Goal: Information Seeking & Learning: Learn about a topic

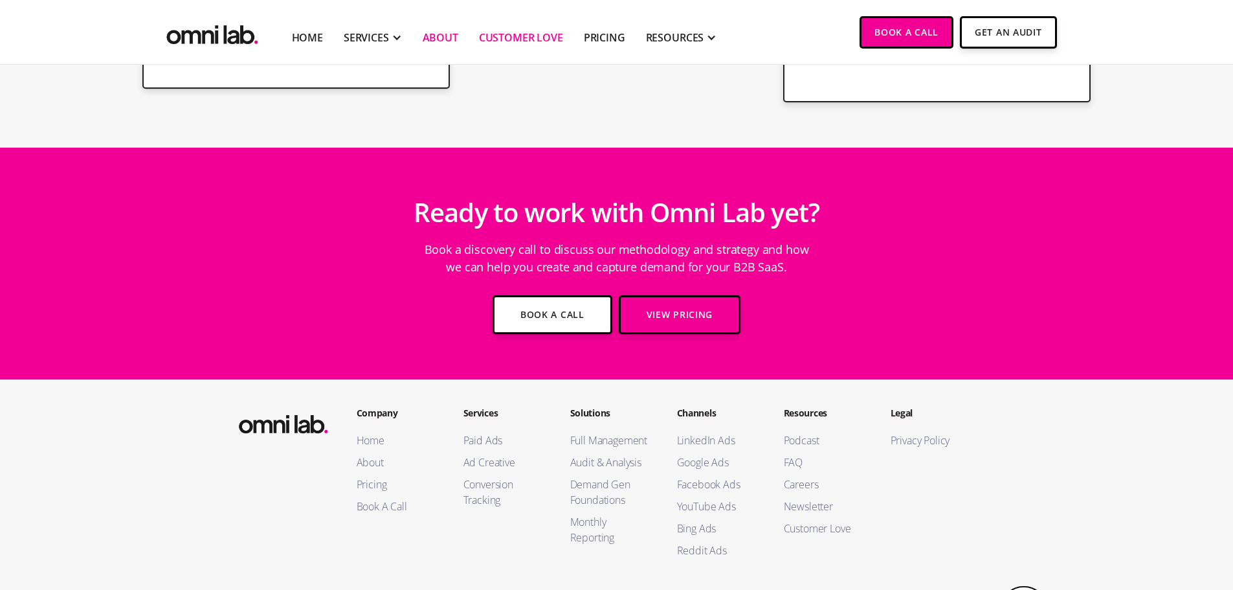
click at [435, 30] on link "About" at bounding box center [441, 38] width 36 height 16
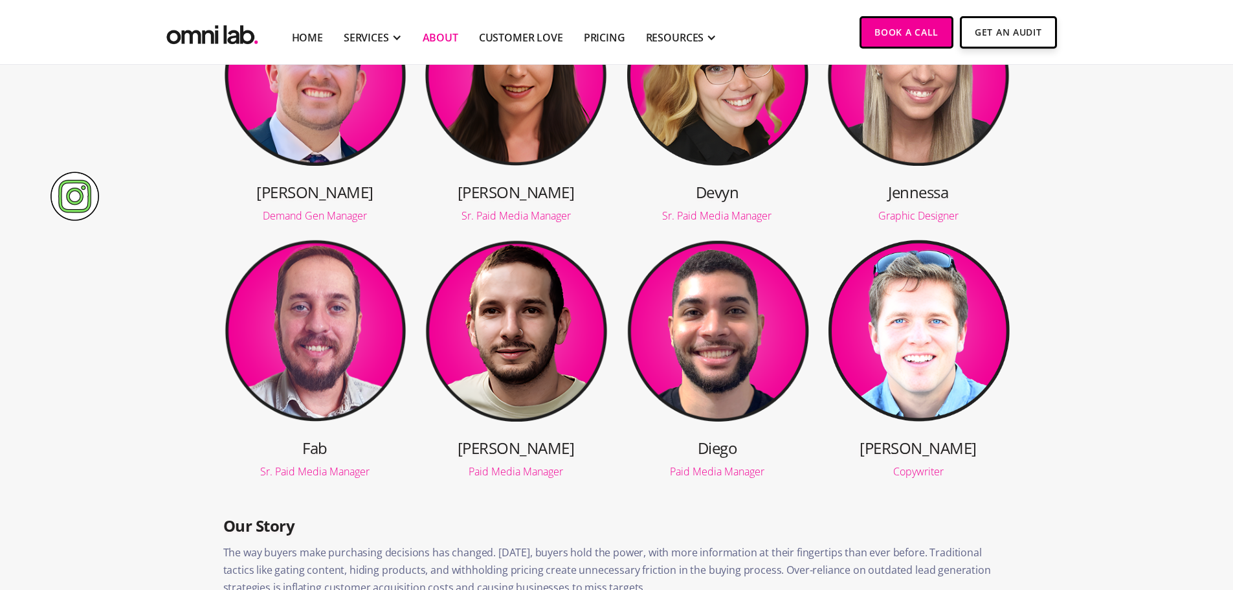
scroll to position [580, 0]
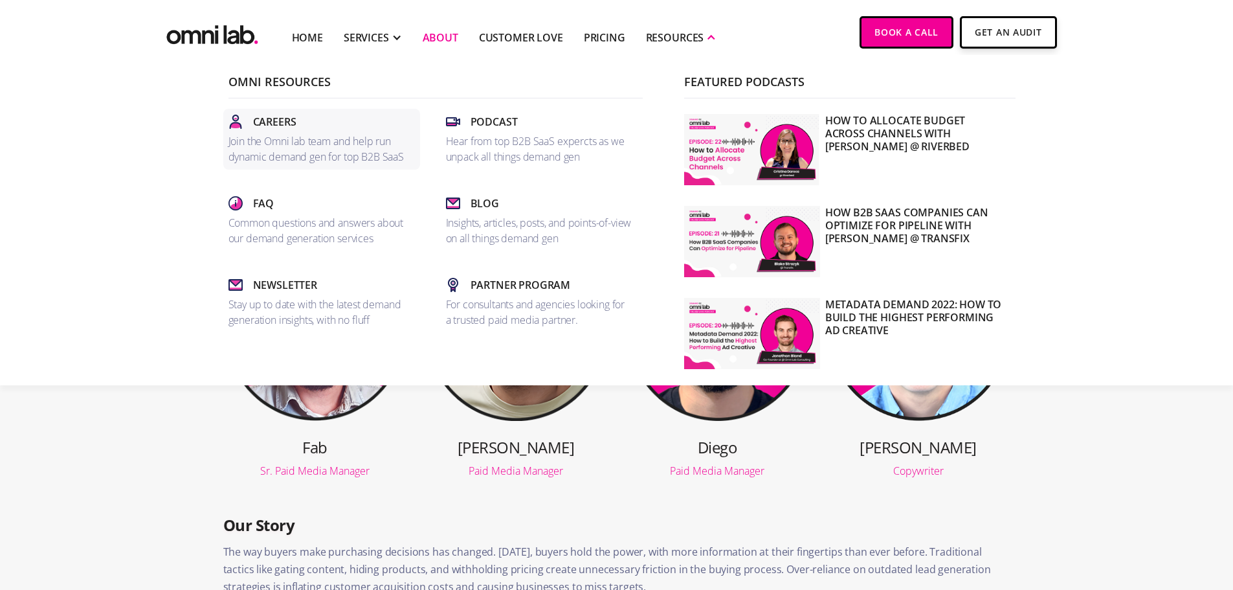
click at [259, 113] on link "Careers Join the Omni lab team and help run dynamic demand gen for top B2B SaaS" at bounding box center [321, 139] width 197 height 61
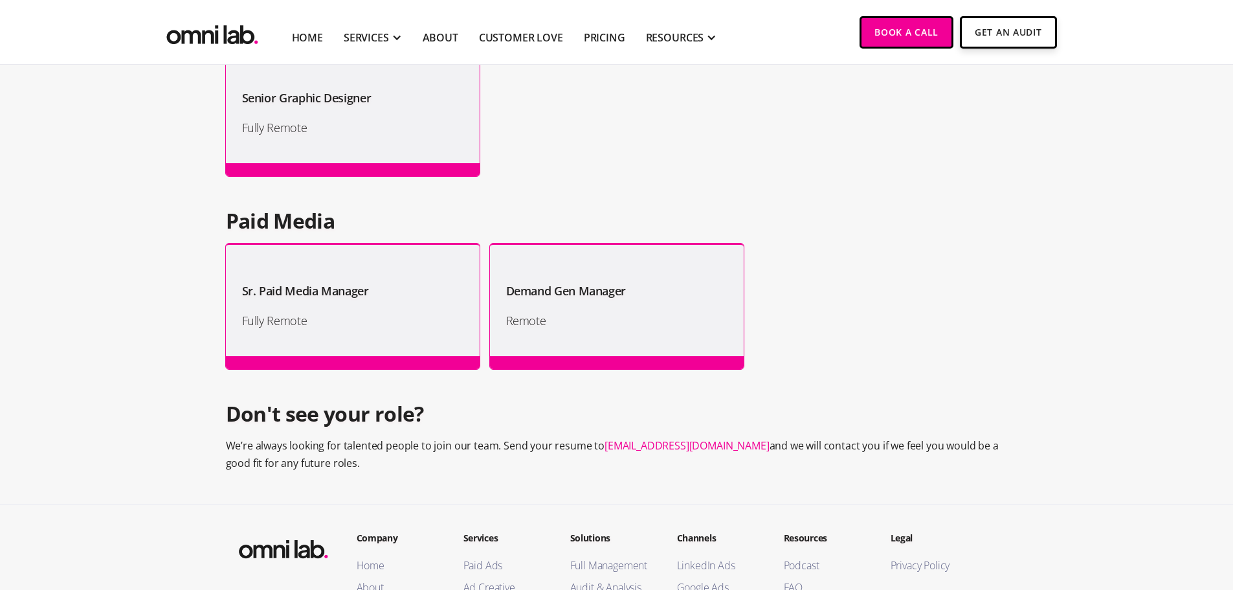
scroll to position [1155, 0]
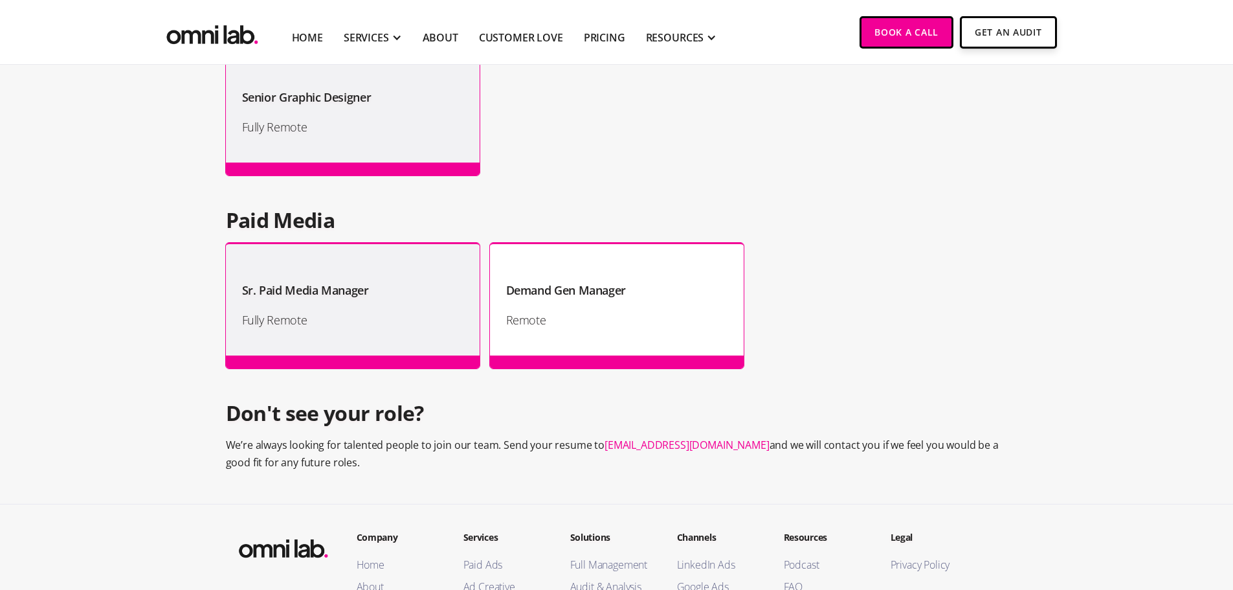
click at [625, 316] on h1 "Remote" at bounding box center [616, 319] width 221 height 19
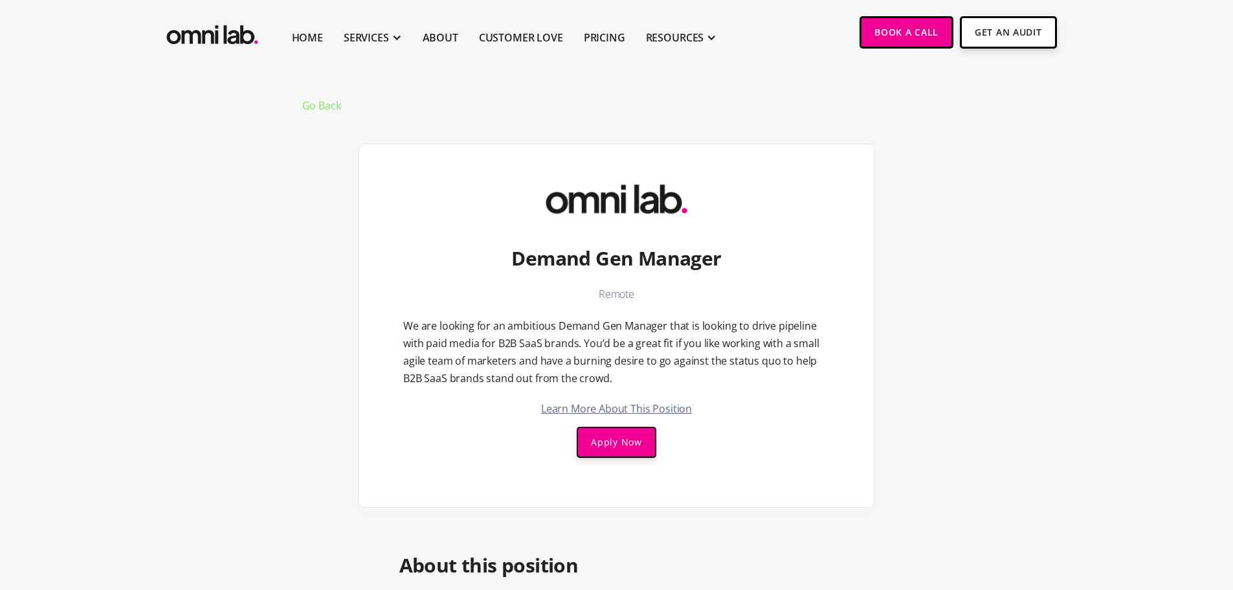
click at [324, 100] on link "Go Back" at bounding box center [321, 105] width 39 height 10
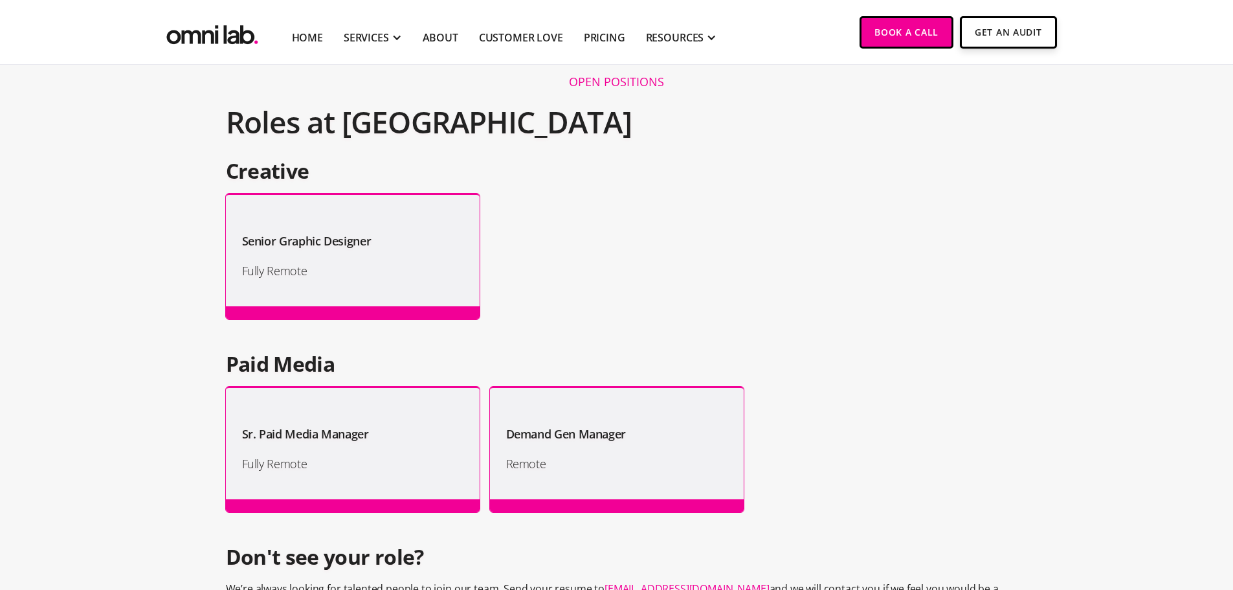
scroll to position [1012, 0]
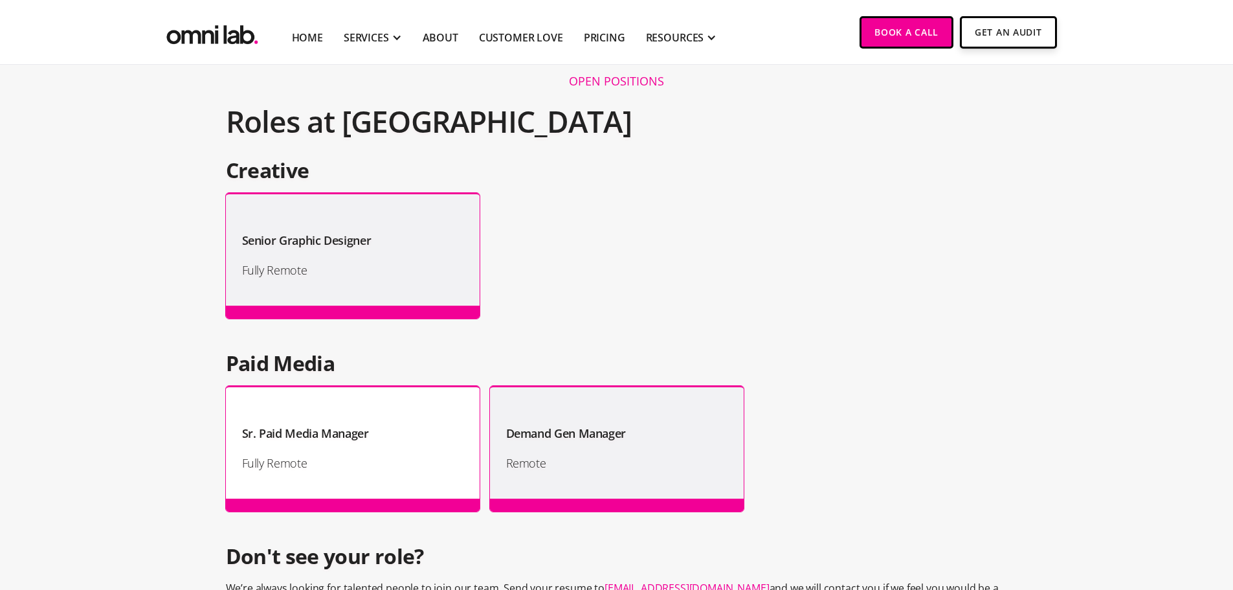
click at [382, 415] on div "Sr. Paid Media Manager" at bounding box center [352, 428] width 221 height 30
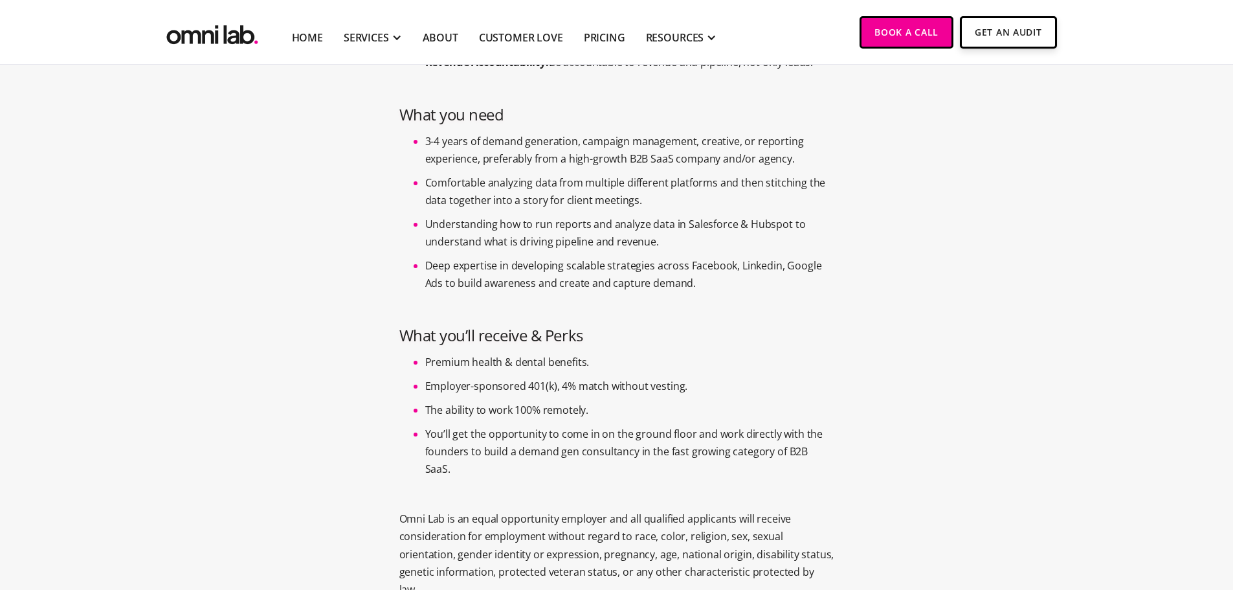
scroll to position [807, 0]
